Goal: Task Accomplishment & Management: Manage account settings

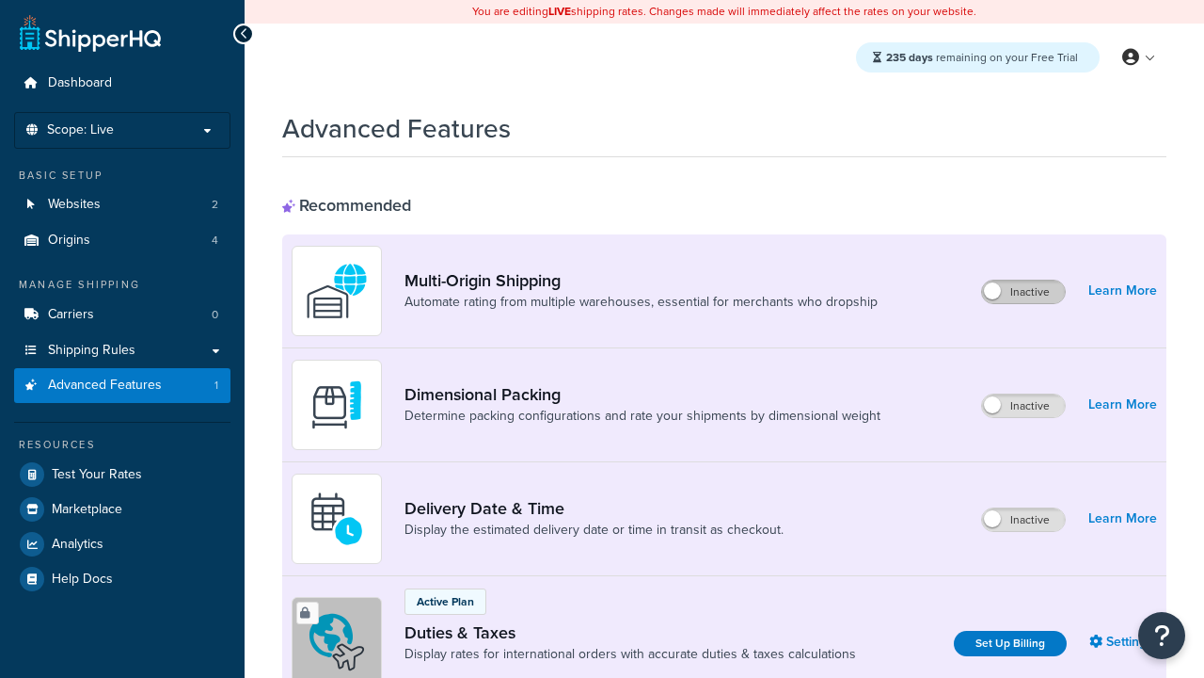
click at [1024, 292] on label "Inactive" at bounding box center [1023, 291] width 83 height 23
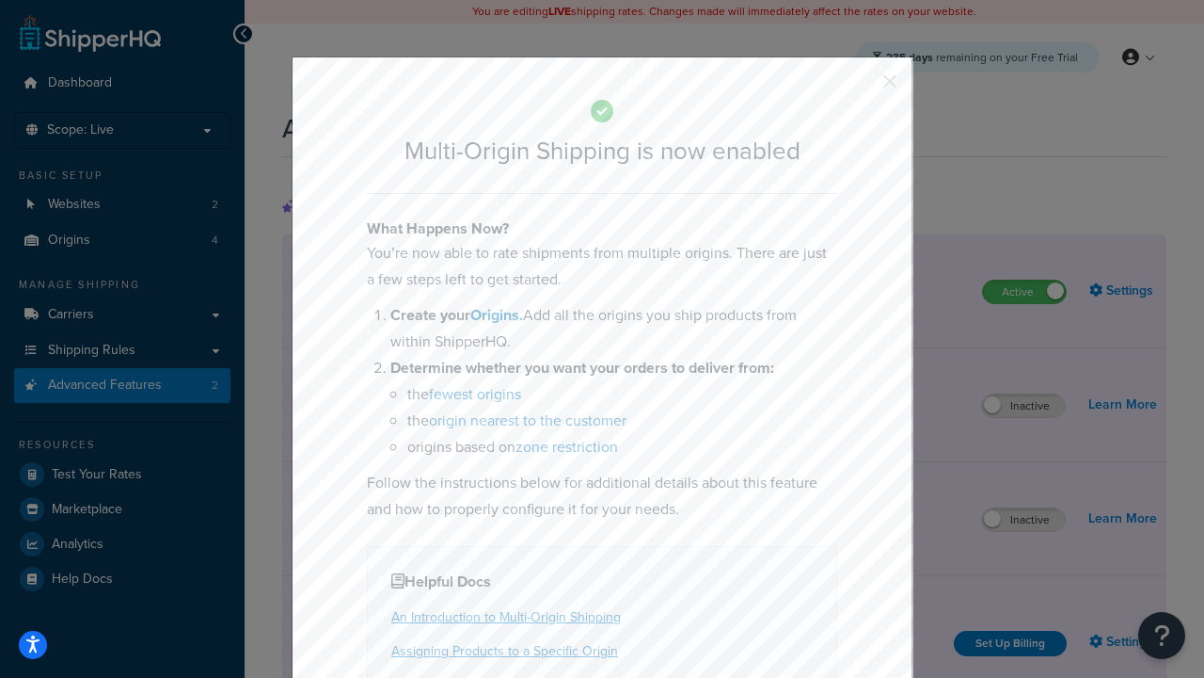
click at [862, 86] on button "button" at bounding box center [862, 88] width 5 height 5
